Goal: Transaction & Acquisition: Purchase product/service

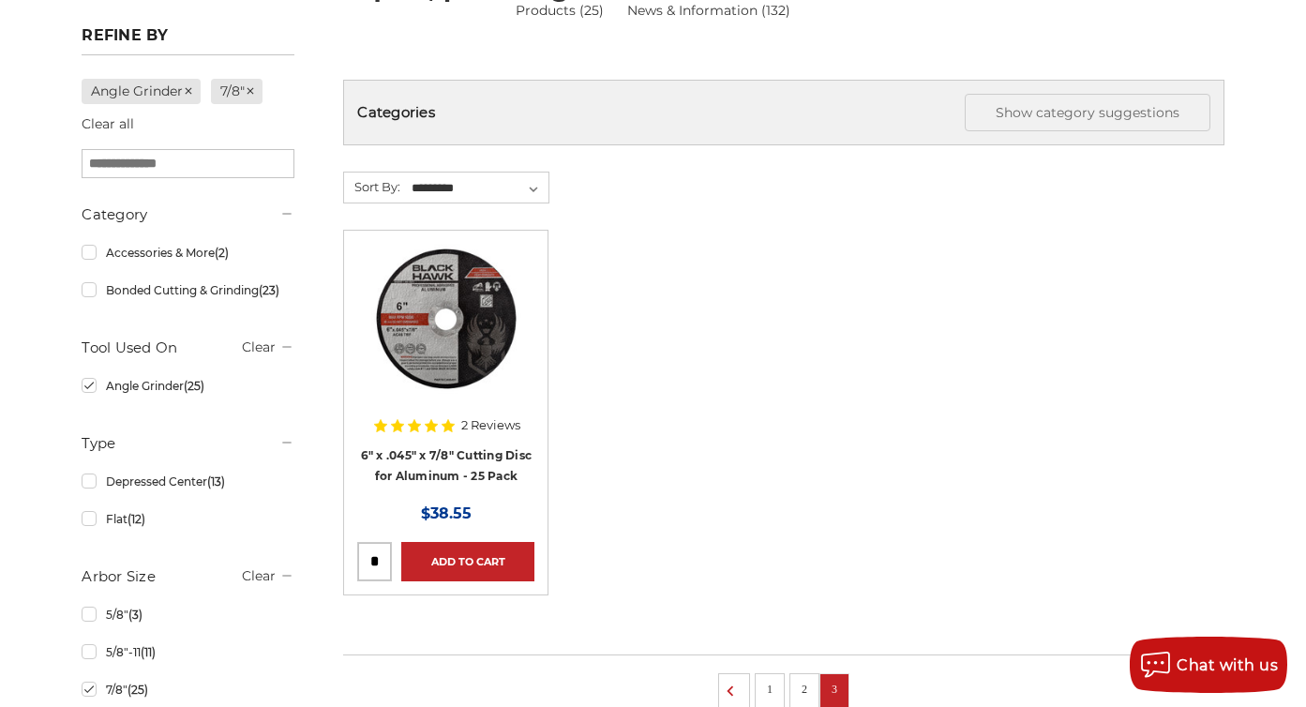
scroll to position [257, 0]
click at [455, 312] on img at bounding box center [446, 319] width 150 height 150
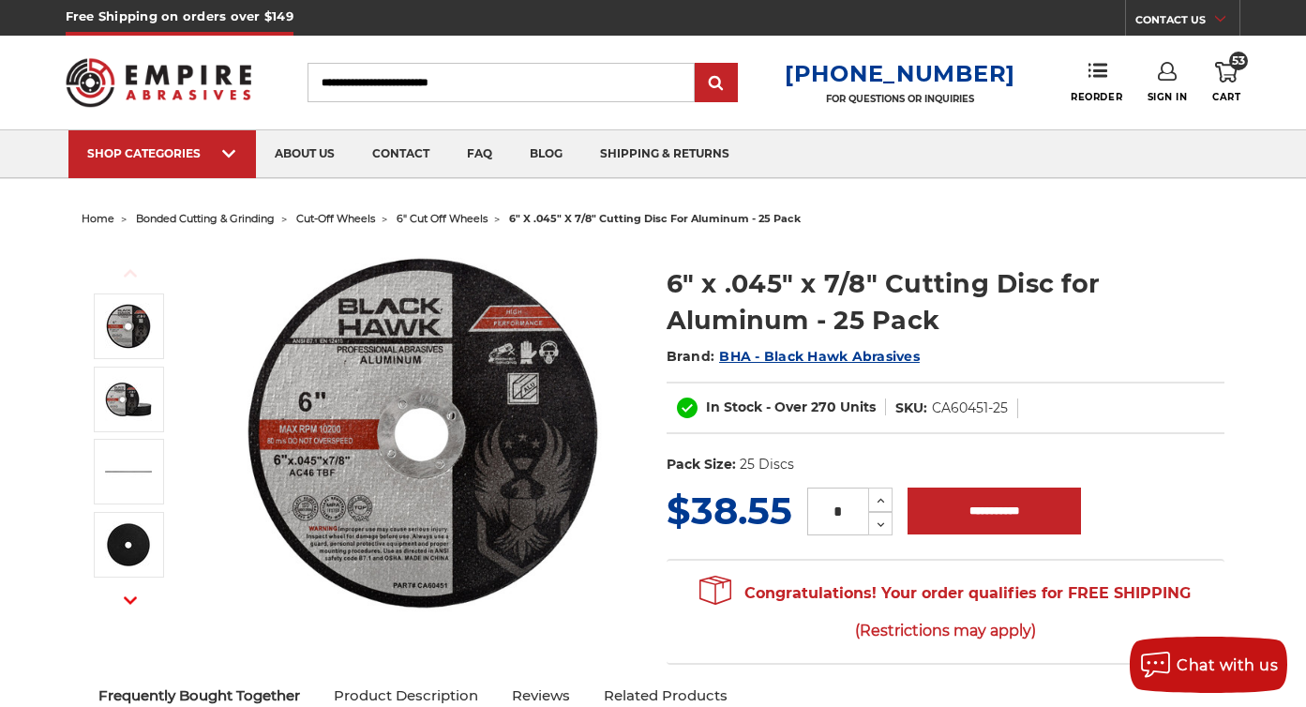
click at [1229, 67] on icon at bounding box center [1226, 72] width 23 height 21
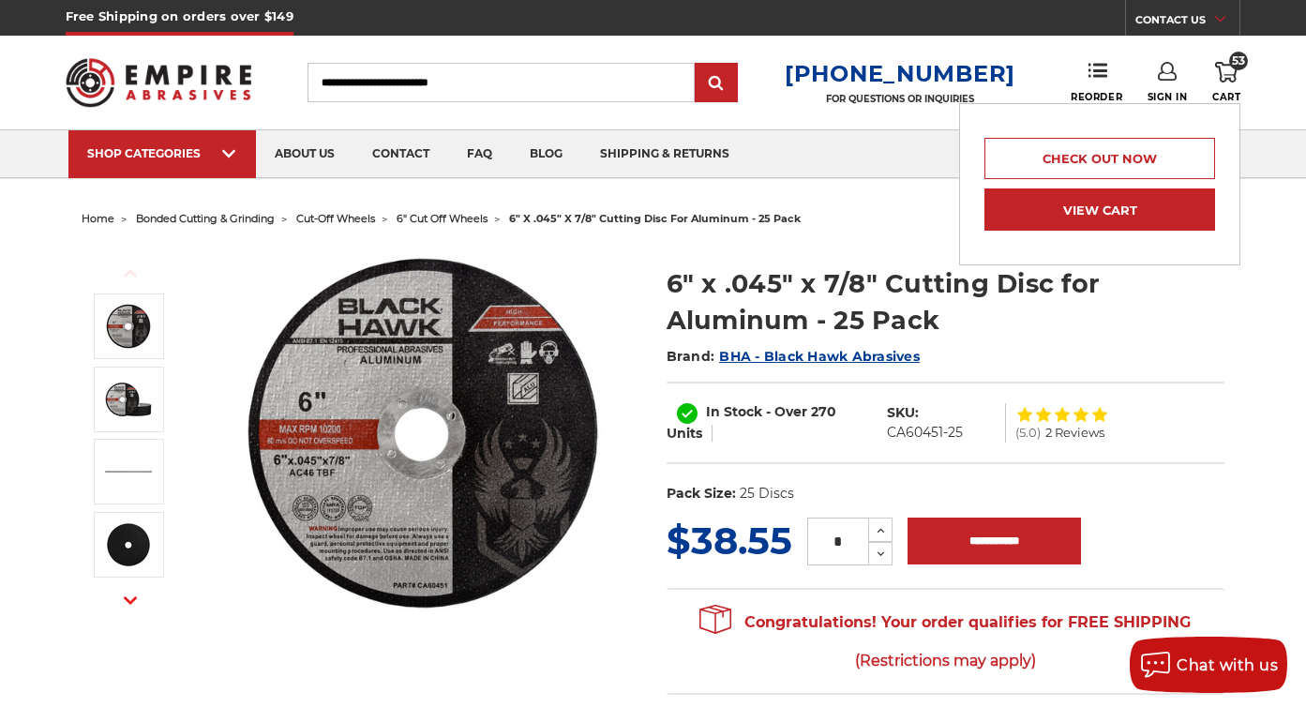
click at [1088, 212] on link "View Cart" at bounding box center [1099, 209] width 231 height 42
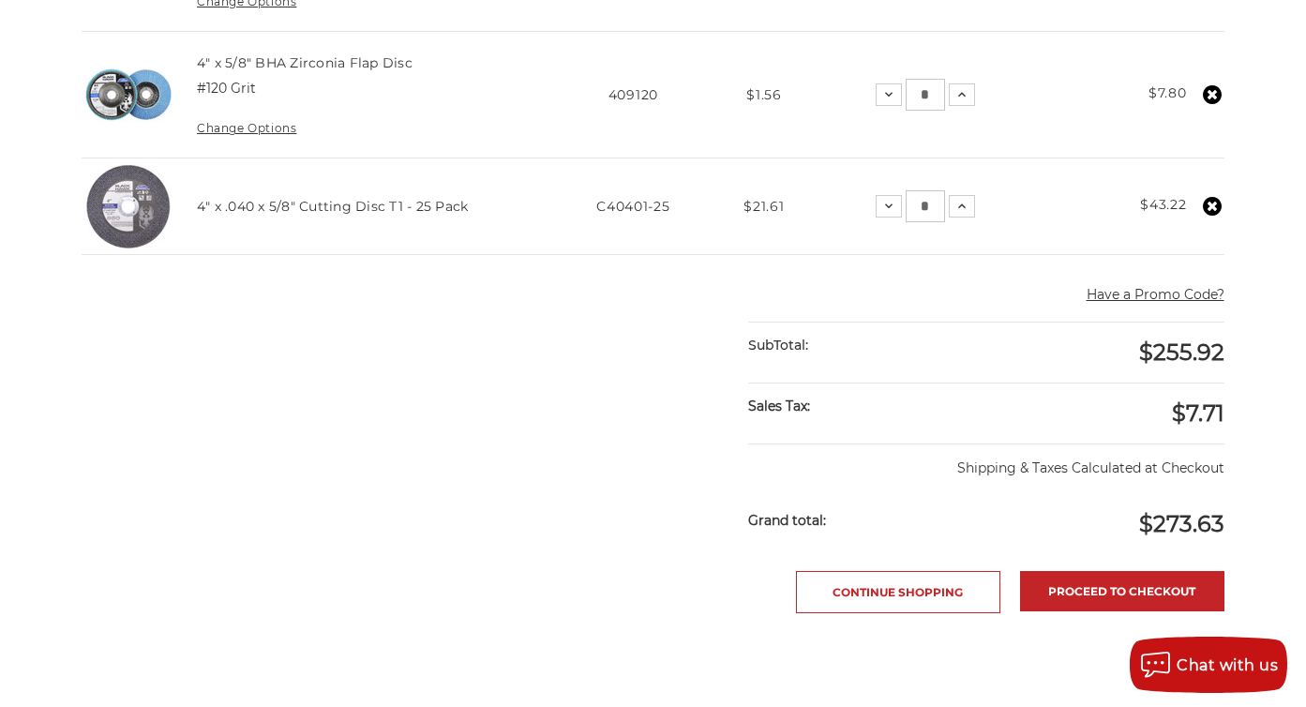
scroll to position [1128, 0]
